Goal: Task Accomplishment & Management: Manage account settings

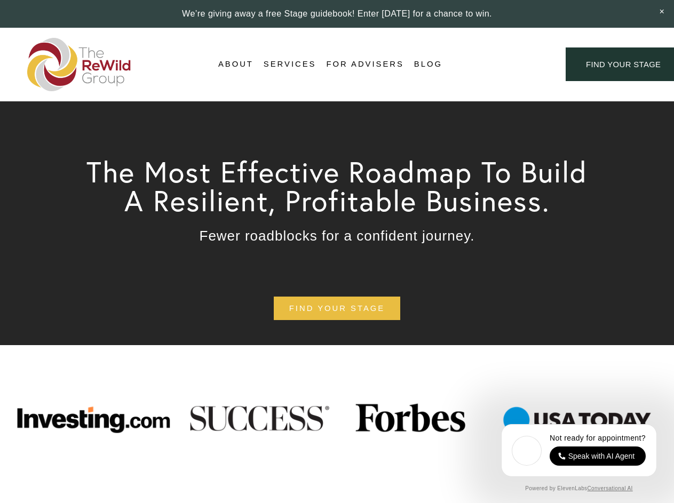
click at [504, 65] on div "Login Account" at bounding box center [504, 64] width 83 height 14
